Goal: Task Accomplishment & Management: Use online tool/utility

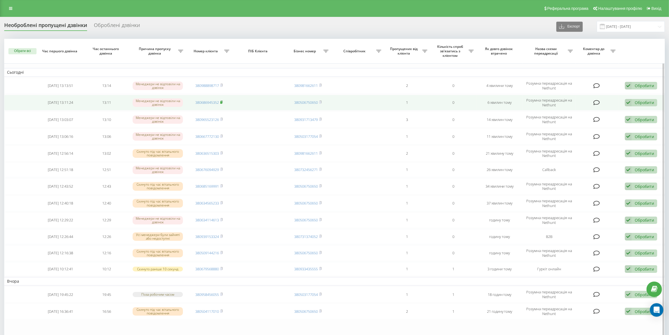
click at [222, 103] on rect at bounding box center [221, 102] width 2 height 3
click at [641, 104] on div "Обробити" at bounding box center [644, 102] width 19 height 5
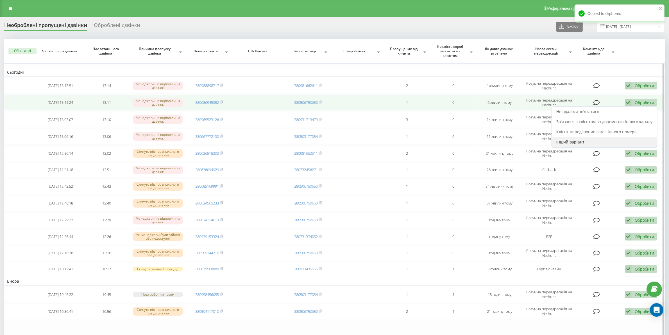
click at [572, 142] on span "Інший варіант" at bounding box center [570, 141] width 28 height 5
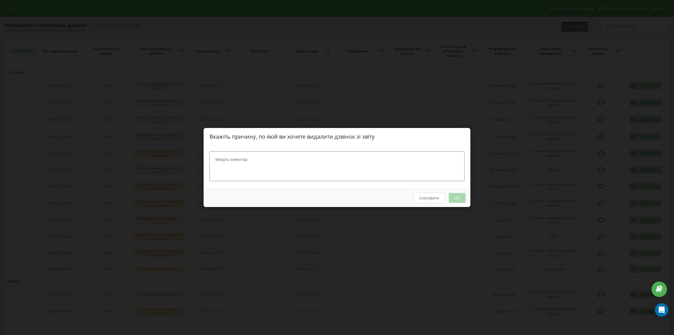
click at [293, 165] on textarea at bounding box center [337, 166] width 255 height 30
type textarea "шкамарда все ок де товра"
drag, startPoint x: 458, startPoint y: 199, endPoint x: 454, endPoint y: 198, distance: 4.4
click at [456, 198] on button "OK" at bounding box center [457, 198] width 17 height 10
